Goal: Communication & Community: Answer question/provide support

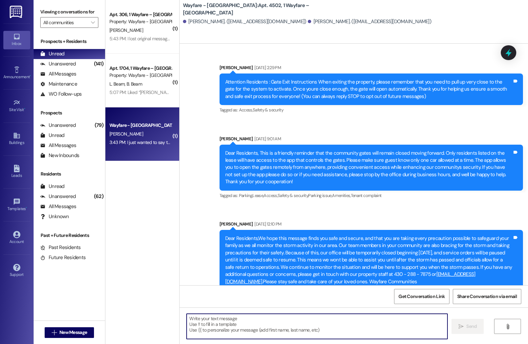
scroll to position [3002, 0]
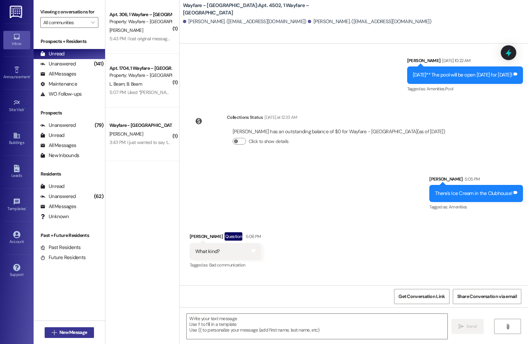
click at [70, 333] on span "New Message" at bounding box center [73, 332] width 28 height 7
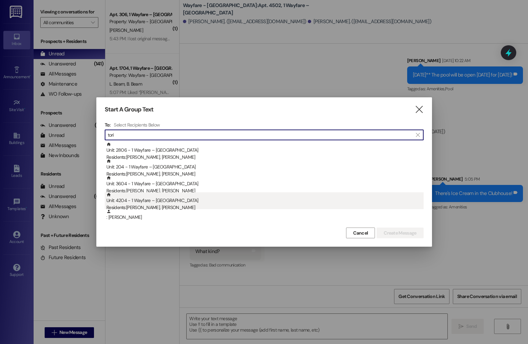
type input "tori"
click at [155, 204] on div "Unit: 4204 - 1 Wayfare – Cumberland Park Residents: Aidan Reynolds, Tori Reynol…" at bounding box center [264, 201] width 317 height 19
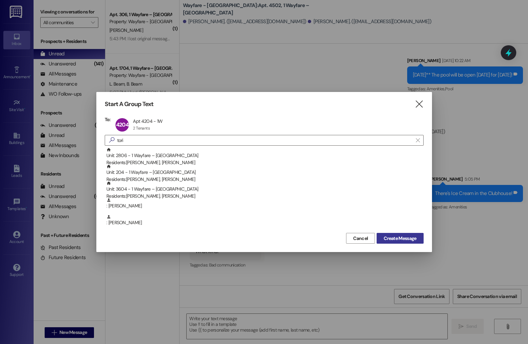
click at [410, 239] on span "Create Message" at bounding box center [400, 238] width 33 height 7
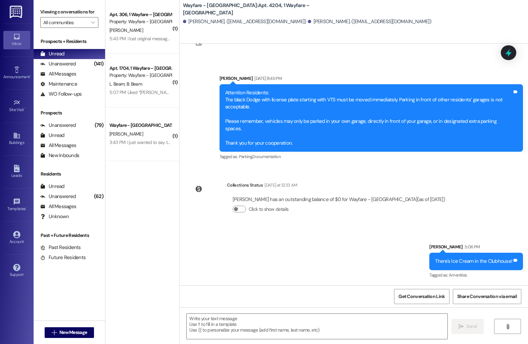
scroll to position [75, 0]
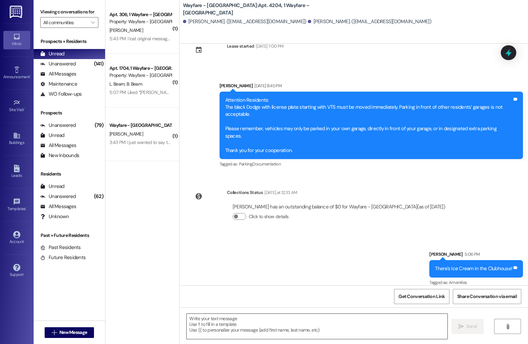
click at [272, 325] on textarea at bounding box center [317, 326] width 261 height 25
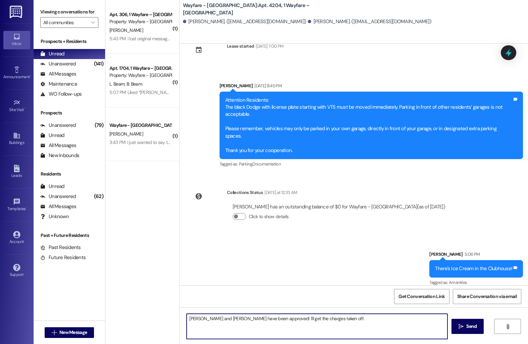
click at [211, 319] on textarea "Hazel and Harlee have been approved! I'll get the charges taken off." at bounding box center [317, 326] width 261 height 25
click at [315, 318] on textarea "Hazel and Harlee have been approved! I'll get the charges taken off." at bounding box center [317, 326] width 261 height 25
type textarea "Hazel and Harlee have been approved! I'll get the charges taken off!"
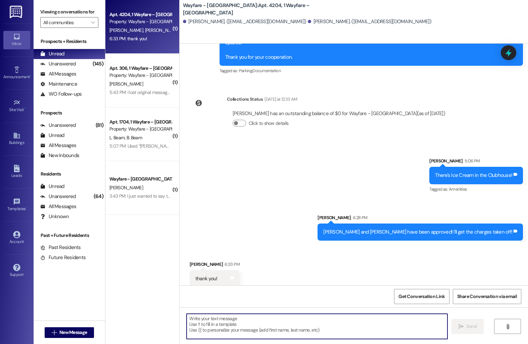
scroll to position [169, 0]
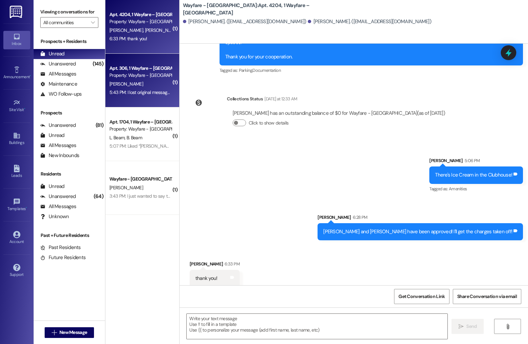
click at [150, 83] on div "S. Singleton" at bounding box center [140, 84] width 63 height 8
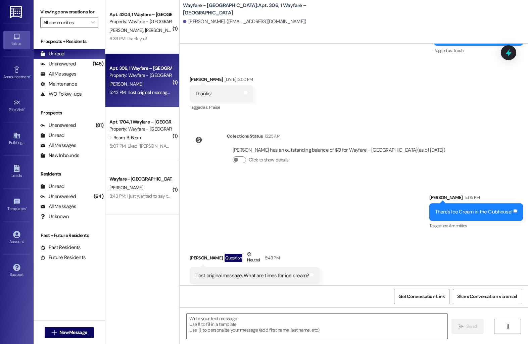
scroll to position [5707, 0]
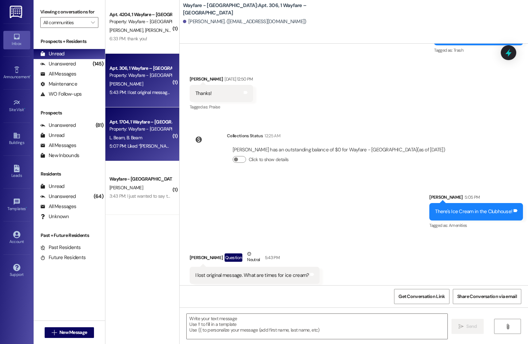
click at [127, 136] on span "B. Beam" at bounding box center [134, 138] width 15 height 6
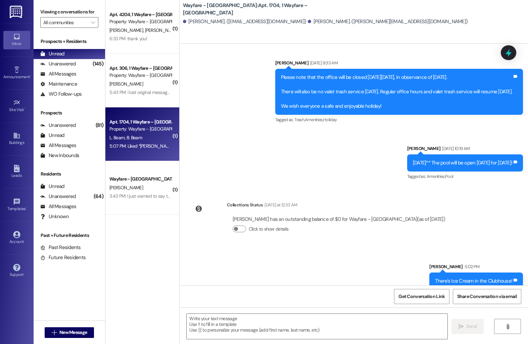
scroll to position [6003, 0]
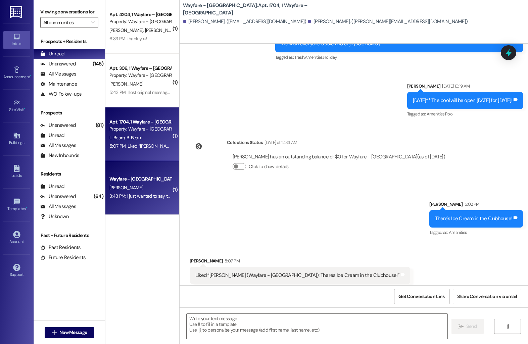
click at [149, 185] on div "T. Robinson" at bounding box center [140, 188] width 63 height 8
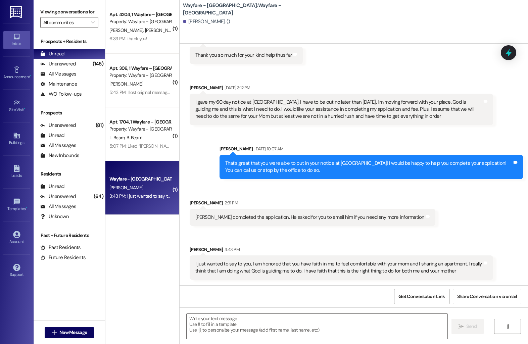
scroll to position [1304, 0]
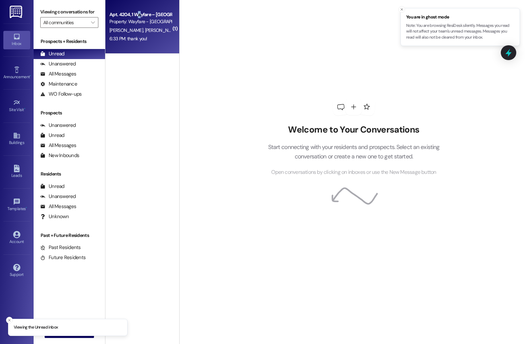
click at [135, 13] on div "Apt. 4204, 1 Wayfare – [GEOGRAPHIC_DATA]" at bounding box center [140, 14] width 62 height 7
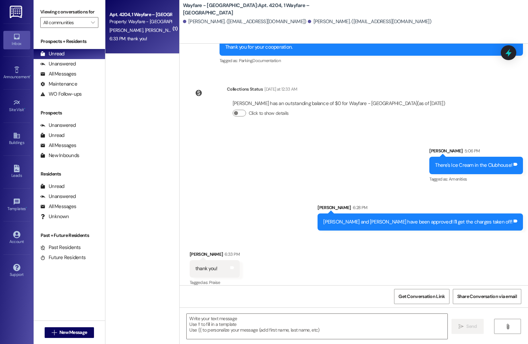
scroll to position [179, 0]
